Goal: Task Accomplishment & Management: Use online tool/utility

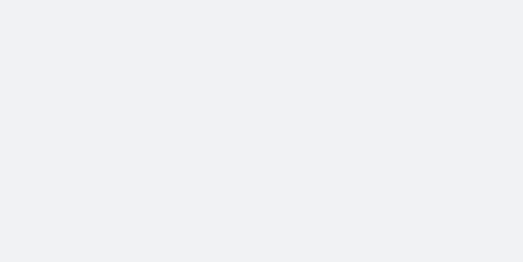
drag, startPoint x: 0, startPoint y: 0, endPoint x: 374, endPoint y: 16, distance: 374.2
click at [374, 16] on body at bounding box center [261, 131] width 523 height 262
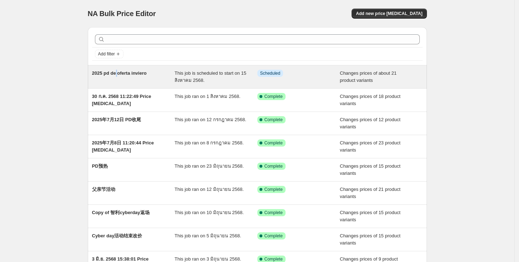
drag, startPoint x: 132, startPoint y: 71, endPoint x: 119, endPoint y: 72, distance: 12.5
click at [119, 72] on span "2025 pd de oferta inviero" at bounding box center [119, 72] width 55 height 5
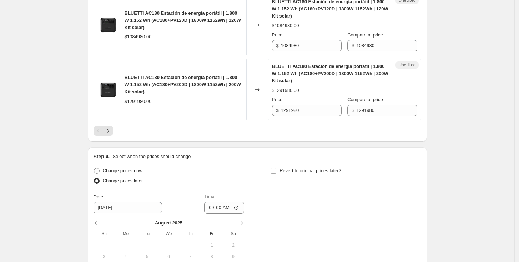
scroll to position [1427, 0]
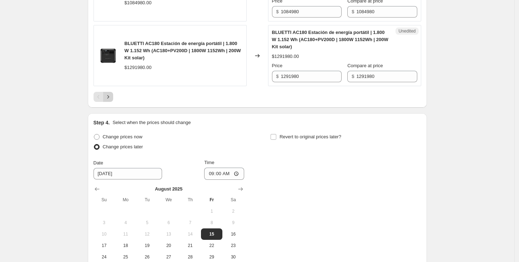
click at [111, 92] on button "Next" at bounding box center [108, 97] width 10 height 10
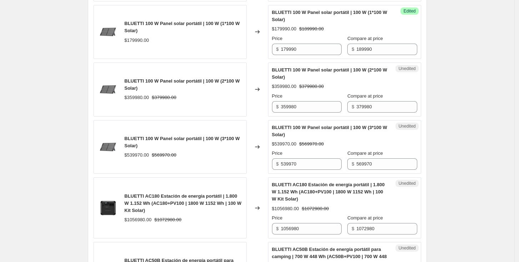
scroll to position [655, 0]
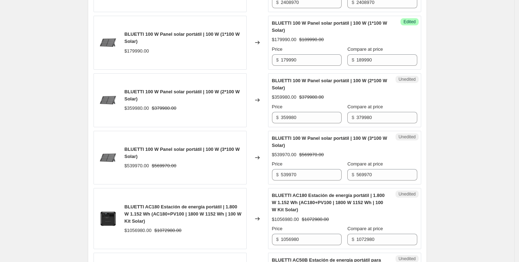
drag, startPoint x: 224, startPoint y: 147, endPoint x: 226, endPoint y: 155, distance: 8.4
click at [226, 155] on div "BLUETTI 100 W Panel solar portátil | 100 W (3*100 W Solar)" at bounding box center [184, 153] width 118 height 14
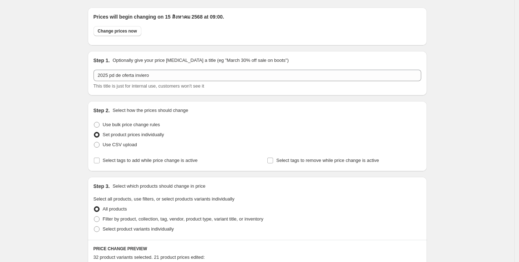
scroll to position [0, 0]
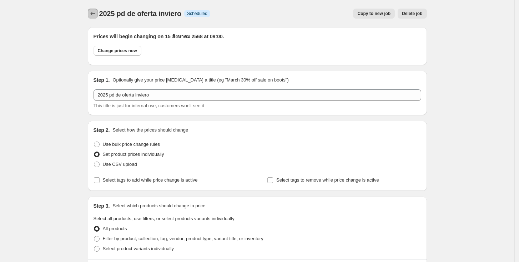
click at [96, 15] on icon "Price change jobs" at bounding box center [92, 13] width 7 height 7
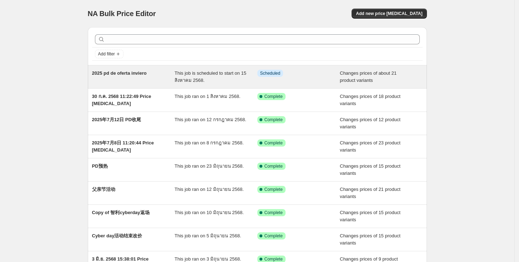
click at [140, 76] on div "2025 pd de oferta inviero" at bounding box center [133, 77] width 83 height 14
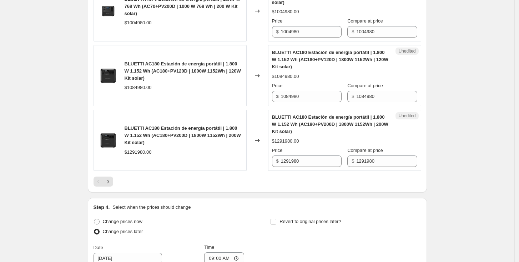
scroll to position [1342, 0]
click at [113, 177] on button "Next" at bounding box center [108, 182] width 10 height 10
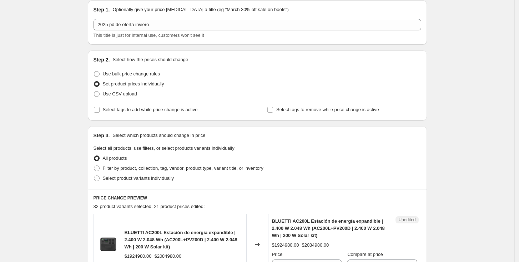
scroll to position [0, 0]
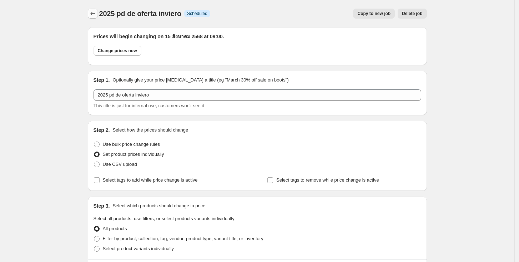
click at [95, 15] on icon "Price change jobs" at bounding box center [92, 13] width 7 height 7
